Goal: Task Accomplishment & Management: Manage account settings

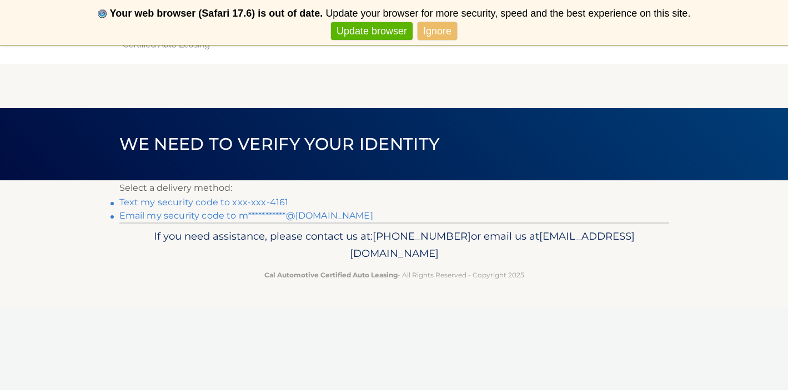
click at [265, 201] on link "Text my security code to xxx-xxx-4161" at bounding box center [203, 202] width 169 height 11
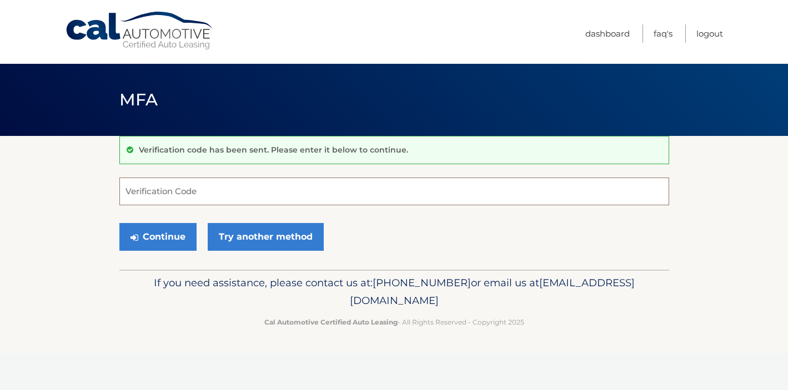
click at [208, 191] on input "Verification Code" at bounding box center [393, 192] width 549 height 28
type input "869136"
click at [157, 236] on button "Continue" at bounding box center [157, 237] width 77 height 28
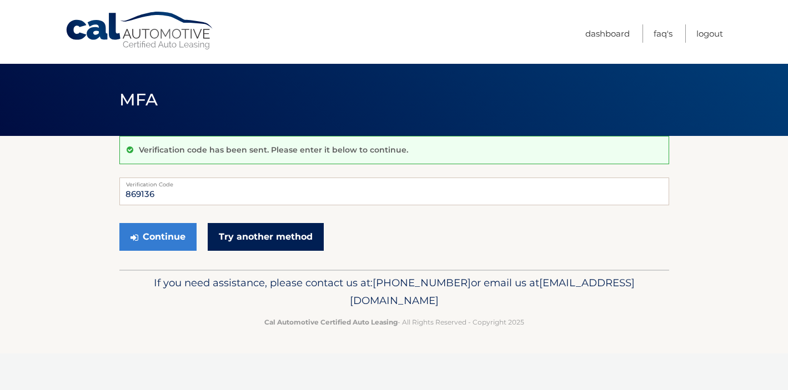
click at [230, 235] on link "Try another method" at bounding box center [266, 237] width 116 height 28
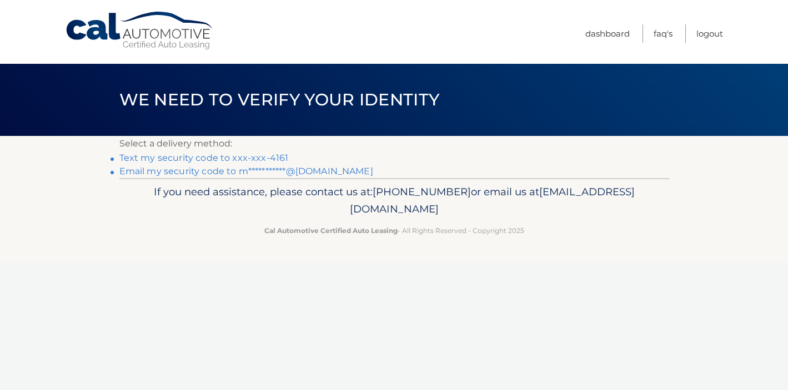
click at [240, 159] on link "Text my security code to xxx-xxx-4161" at bounding box center [203, 158] width 169 height 11
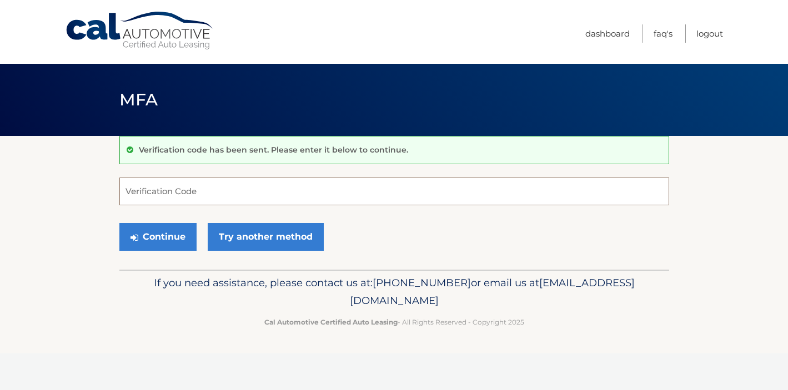
click at [199, 180] on input "Verification Code" at bounding box center [393, 192] width 549 height 28
type input "381871"
click at [157, 236] on button "Continue" at bounding box center [157, 237] width 77 height 28
click at [169, 235] on button "Continue" at bounding box center [157, 237] width 77 height 28
click at [173, 193] on input "Verification Code" at bounding box center [393, 192] width 549 height 28
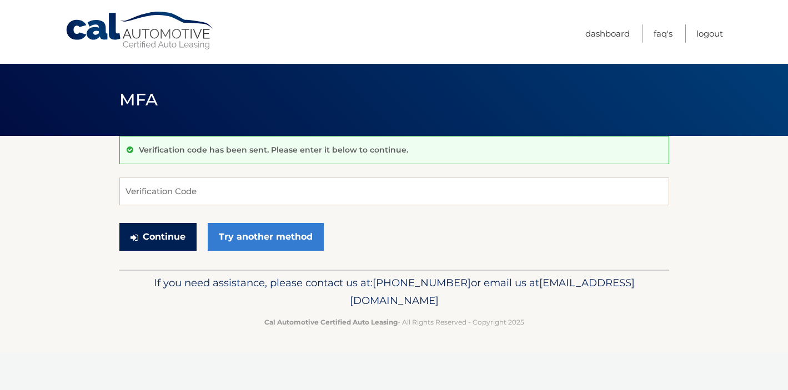
click at [165, 228] on button "Continue" at bounding box center [157, 237] width 77 height 28
